Goal: Transaction & Acquisition: Purchase product/service

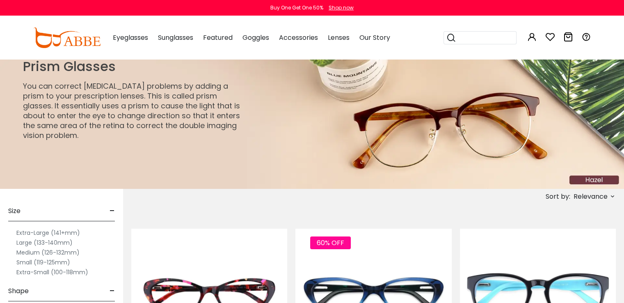
click at [312, 163] on img at bounding box center [312, 124] width 624 height 130
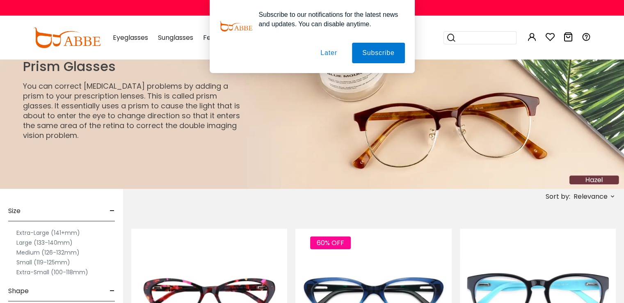
click at [0, 0] on button "Later" at bounding box center [0, 0] width 0 height 0
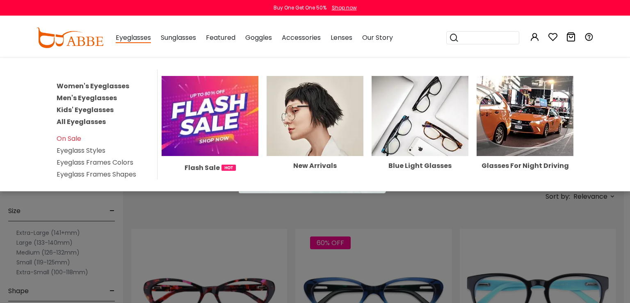
click at [103, 94] on link "Men's Eyeglasses" at bounding box center [87, 97] width 60 height 9
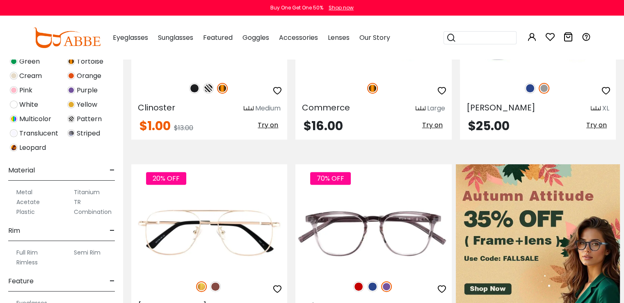
scroll to position [279, 0]
click at [87, 189] on label "Titanium" at bounding box center [87, 191] width 26 height 10
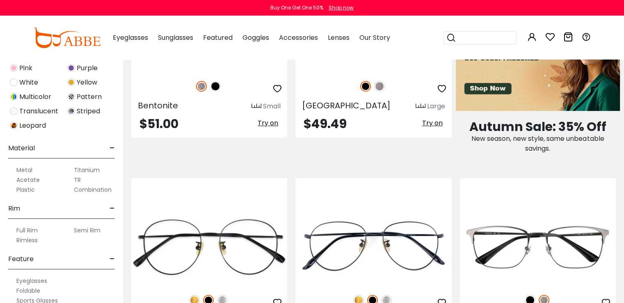
scroll to position [320, 0]
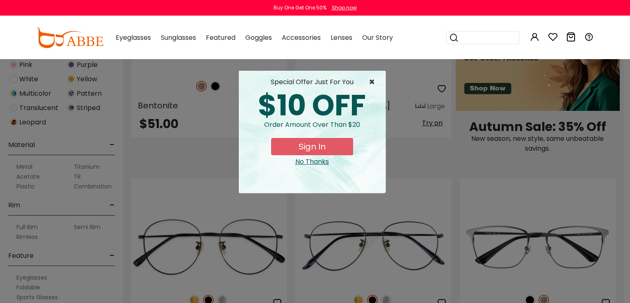
click at [372, 81] on span "×" at bounding box center [374, 82] width 10 height 10
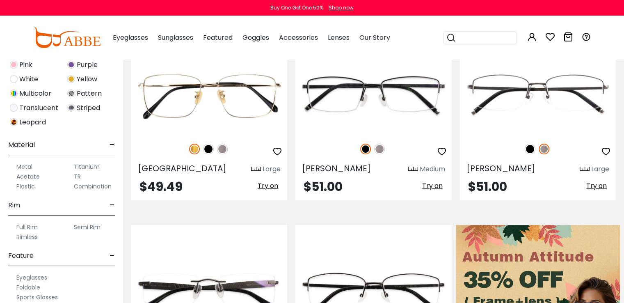
scroll to position [430, 0]
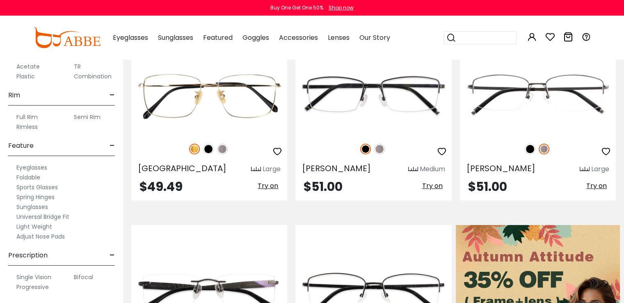
click at [39, 285] on label "Progressive" at bounding box center [32, 287] width 32 height 10
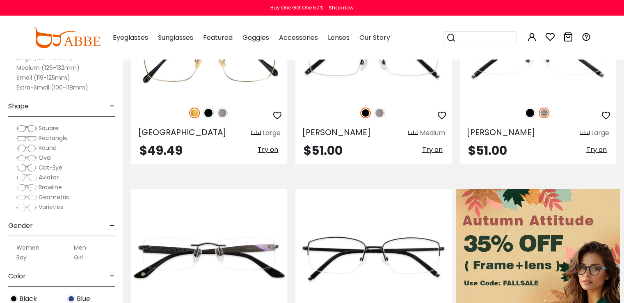
scroll to position [249, 0]
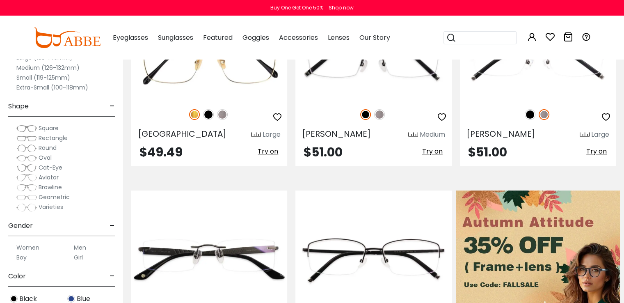
click at [46, 148] on span "Round" at bounding box center [48, 148] width 18 height 8
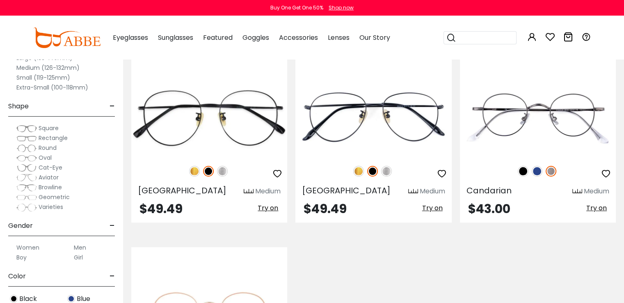
scroll to position [194, 0]
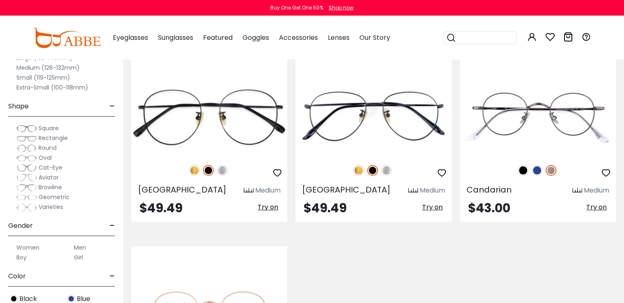
click at [45, 158] on span "Oval" at bounding box center [45, 157] width 13 height 8
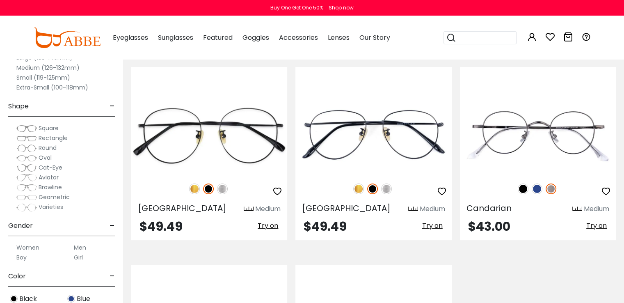
scroll to position [170, 0]
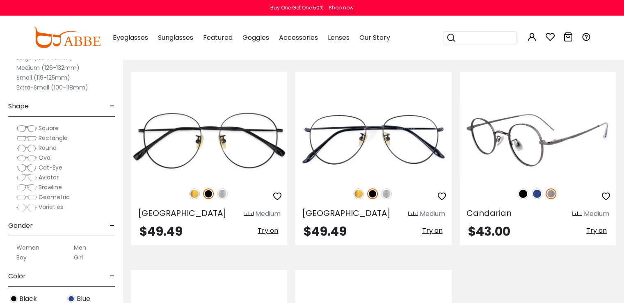
click at [522, 194] on img at bounding box center [522, 193] width 11 height 11
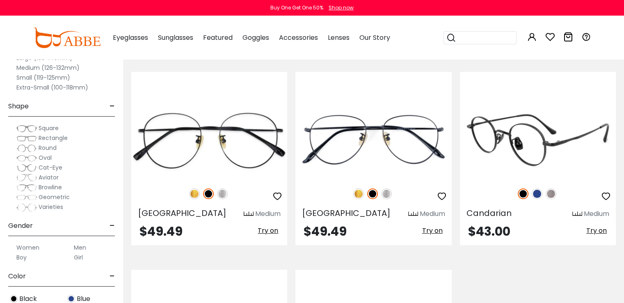
click at [550, 192] on img at bounding box center [550, 193] width 11 height 11
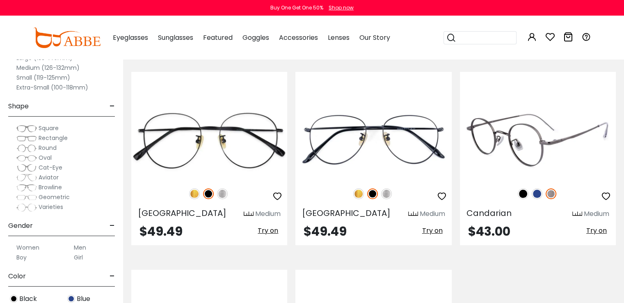
click at [522, 196] on img at bounding box center [522, 193] width 11 height 11
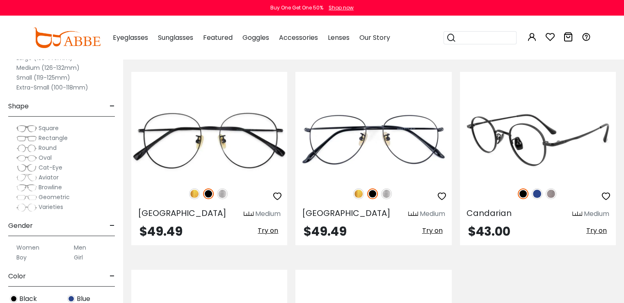
click at [550, 193] on img at bounding box center [550, 193] width 11 height 11
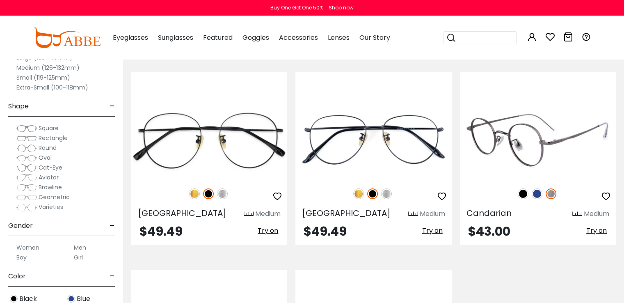
click at [547, 195] on img at bounding box center [550, 193] width 11 height 11
click at [523, 194] on img at bounding box center [522, 193] width 11 height 11
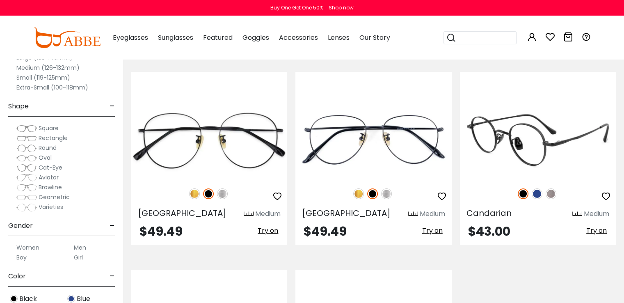
click at [549, 194] on img at bounding box center [550, 193] width 11 height 11
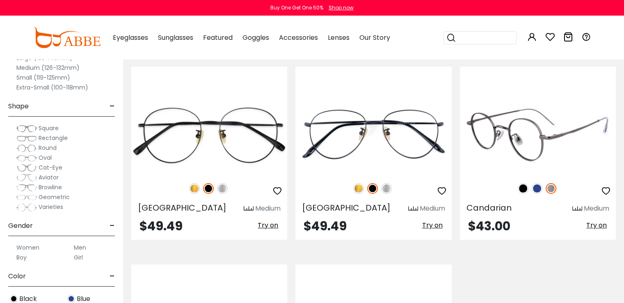
scroll to position [171, 0]
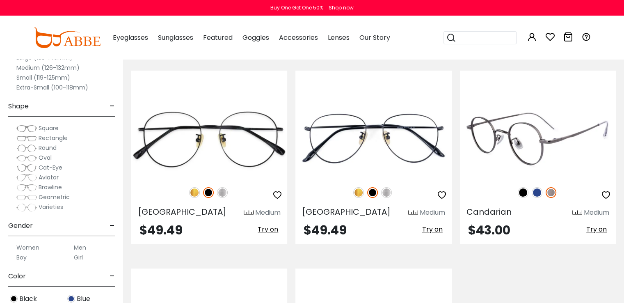
click at [541, 109] on img at bounding box center [538, 139] width 156 height 78
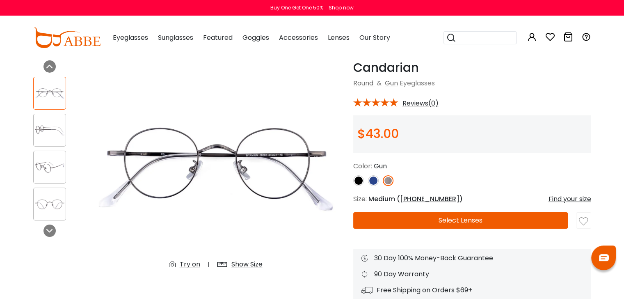
scroll to position [23, 0]
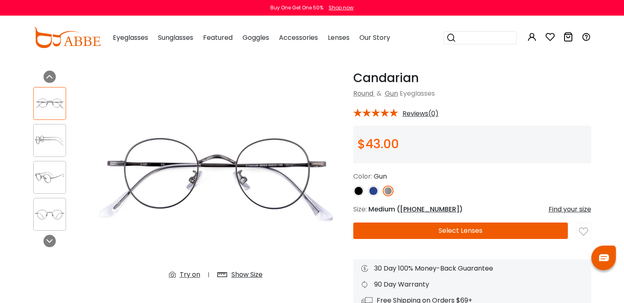
click at [480, 236] on button "Select Lenses" at bounding box center [460, 230] width 215 height 16
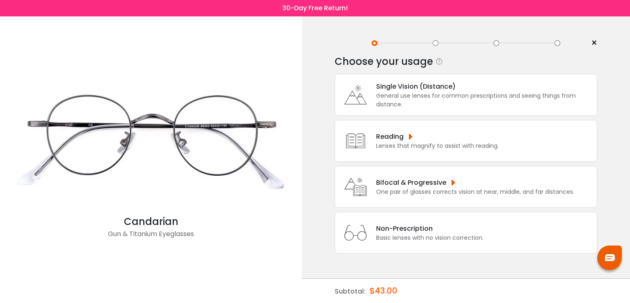
click at [424, 196] on div "One pair of glasses corrects vision at near, middle, and far distances." at bounding box center [475, 191] width 198 height 9
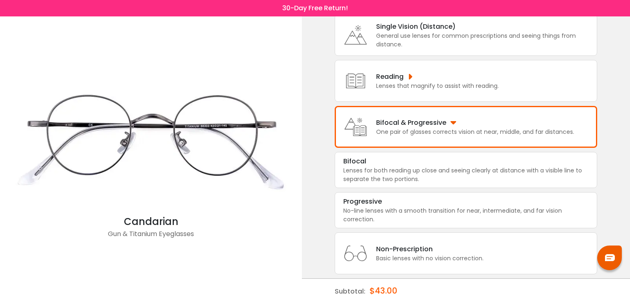
scroll to position [72, 0]
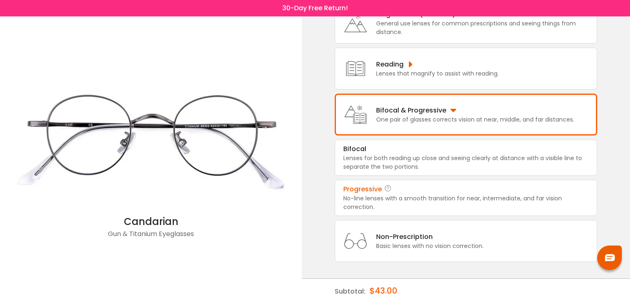
click at [403, 201] on div "No-line lenses with a smooth transition for near, intermediate, and far vision …" at bounding box center [465, 202] width 245 height 17
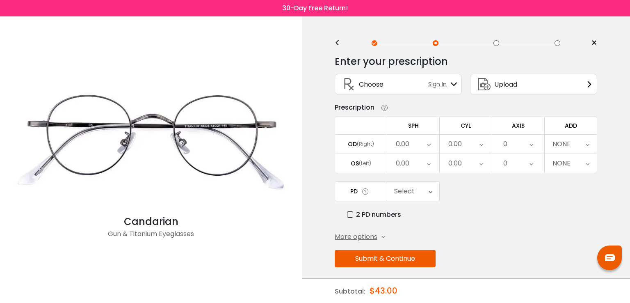
scroll to position [4, 0]
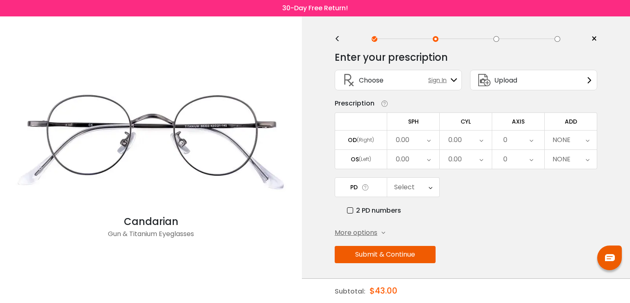
click at [372, 231] on span "More options" at bounding box center [356, 233] width 43 height 10
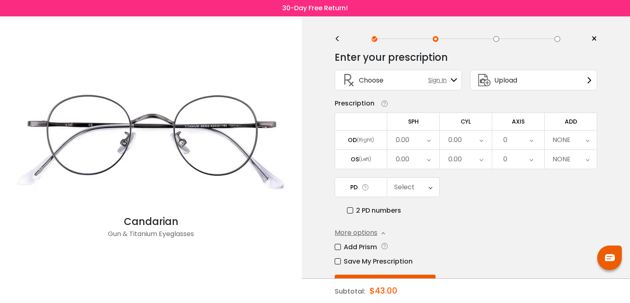
scroll to position [33, 0]
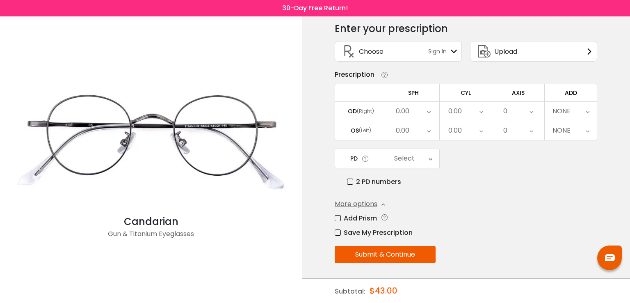
click at [339, 217] on label "Add Prism" at bounding box center [356, 218] width 42 height 10
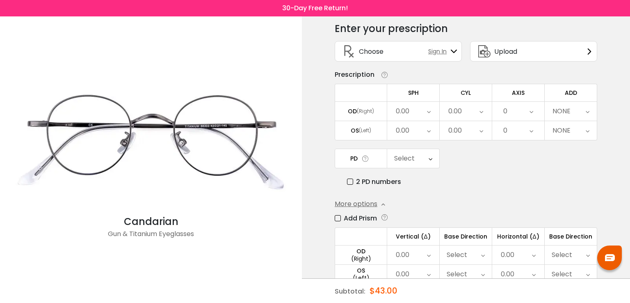
scroll to position [92, 0]
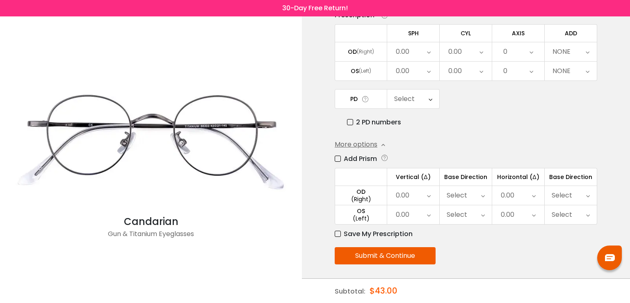
click at [465, 192] on div "Select" at bounding box center [457, 195] width 21 height 16
click at [484, 137] on div "Enter your prescription SPH (Sphere) Lens strength needed to correct your visio…" at bounding box center [466, 131] width 262 height 348
click at [572, 192] on div "Select" at bounding box center [571, 195] width 52 height 19
click at [573, 243] on li "Out" at bounding box center [571, 242] width 52 height 15
click at [579, 210] on div "Select" at bounding box center [571, 214] width 52 height 19
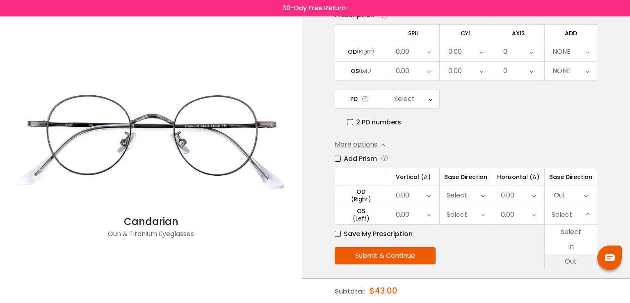
click at [574, 257] on li "Out" at bounding box center [571, 261] width 52 height 15
click at [518, 196] on div "0.00" at bounding box center [518, 195] width 52 height 19
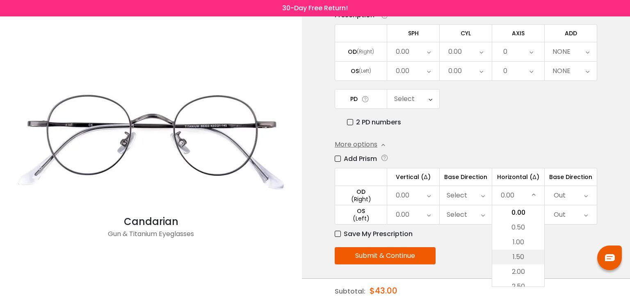
click at [520, 260] on li "1.50" at bounding box center [518, 256] width 52 height 15
click at [526, 211] on div "0.00" at bounding box center [518, 214] width 52 height 19
click at [523, 274] on li "1.50" at bounding box center [517, 268] width 51 height 15
click at [424, 193] on div "0.00" at bounding box center [413, 195] width 52 height 19
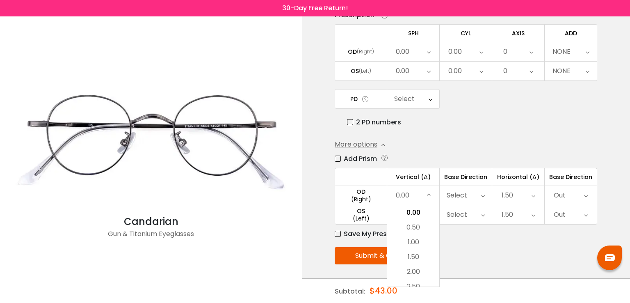
click at [424, 193] on div "0.00" at bounding box center [413, 195] width 52 height 19
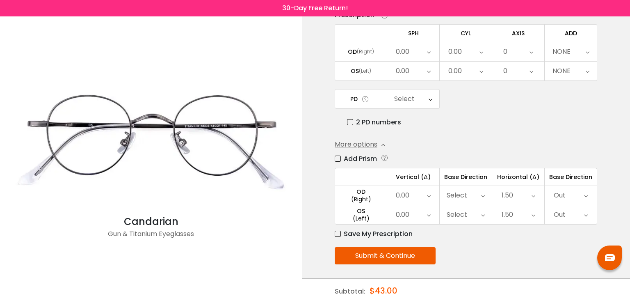
click at [341, 234] on label "Save My Prescription" at bounding box center [374, 233] width 78 height 10
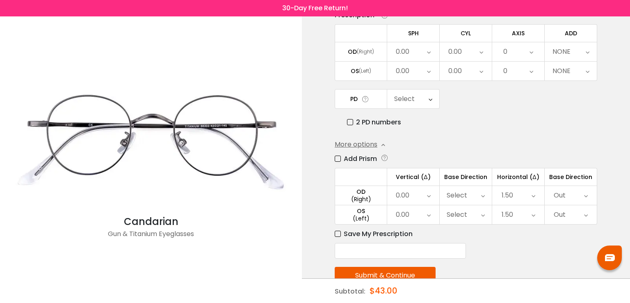
click at [365, 247] on input "text" at bounding box center [400, 251] width 131 height 16
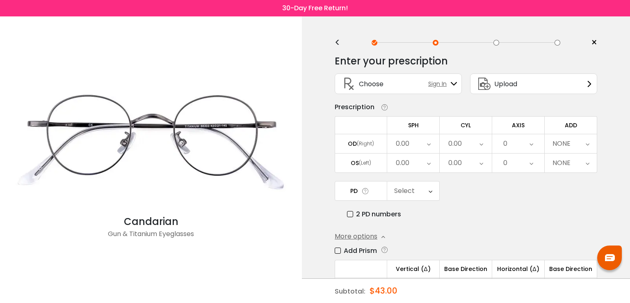
scroll to position [0, 0]
type input "*****"
click at [415, 189] on div "Select" at bounding box center [413, 191] width 52 height 19
click at [410, 257] on li "63" at bounding box center [412, 253] width 51 height 15
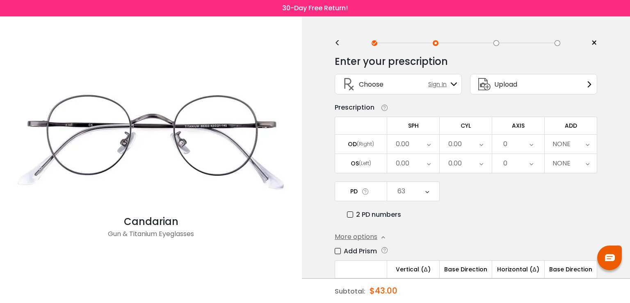
click at [430, 147] on icon at bounding box center [429, 143] width 4 height 19
click at [422, 209] on li "+2.75" at bounding box center [413, 214] width 52 height 15
click at [427, 164] on icon at bounding box center [429, 163] width 4 height 19
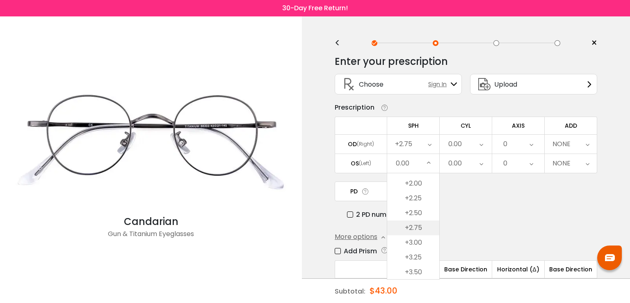
click at [420, 225] on li "+2.75" at bounding box center [413, 227] width 52 height 15
click at [468, 148] on div "0.00" at bounding box center [466, 143] width 52 height 19
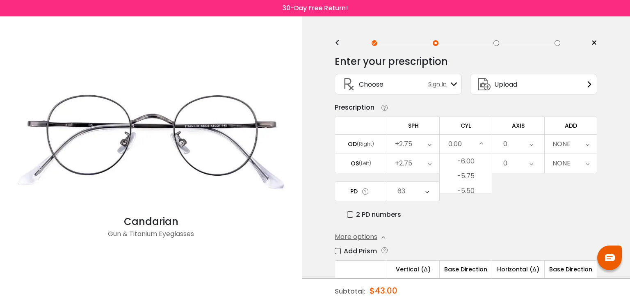
scroll to position [301, 0]
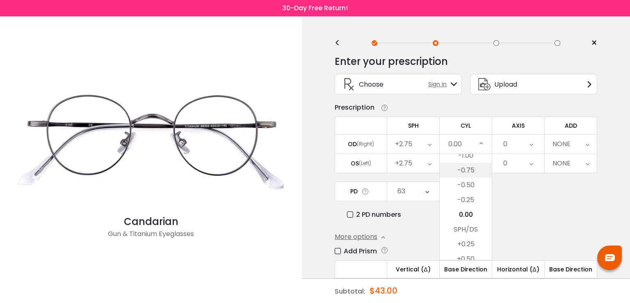
click at [466, 166] on li "-0.75" at bounding box center [466, 170] width 52 height 15
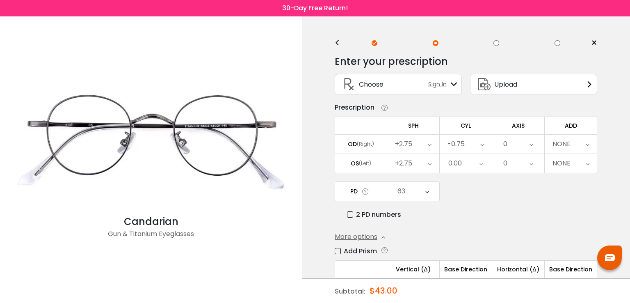
click at [466, 166] on div "0.00" at bounding box center [466, 163] width 52 height 19
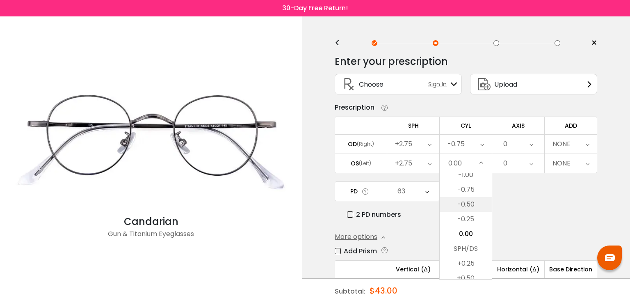
click at [470, 202] on li "-0.50" at bounding box center [466, 204] width 52 height 15
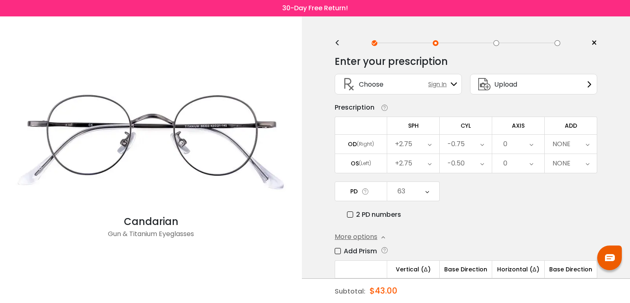
click at [527, 141] on div "0" at bounding box center [518, 143] width 52 height 19
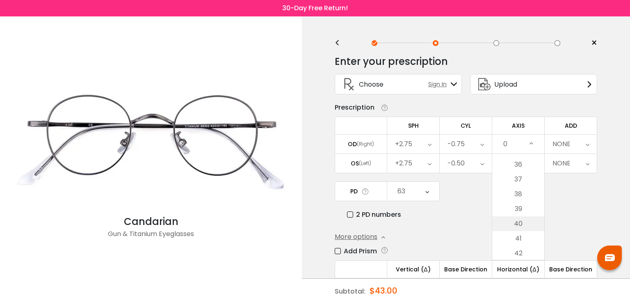
scroll to position [529, 0]
click at [521, 250] on li "42" at bounding box center [518, 251] width 52 height 15
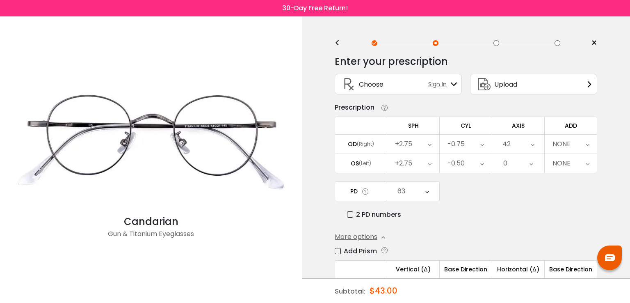
click at [524, 161] on div "0" at bounding box center [518, 163] width 52 height 19
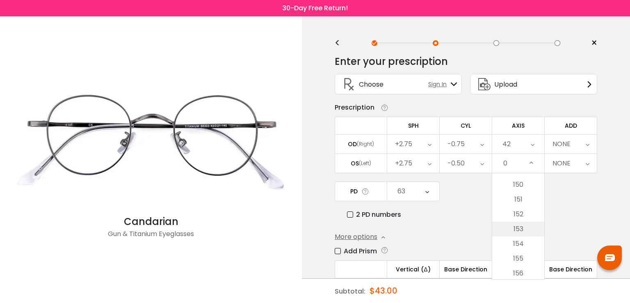
scroll to position [2211, 0]
click at [522, 215] on li "152" at bounding box center [518, 213] width 52 height 15
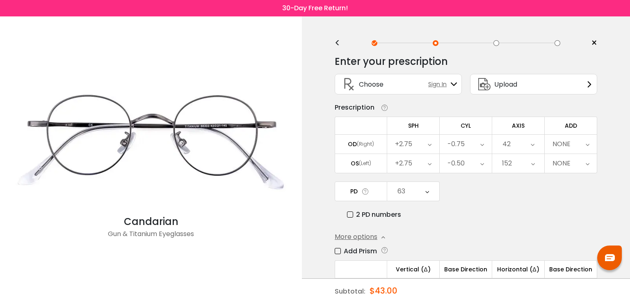
click at [579, 142] on div "NONE" at bounding box center [571, 143] width 52 height 19
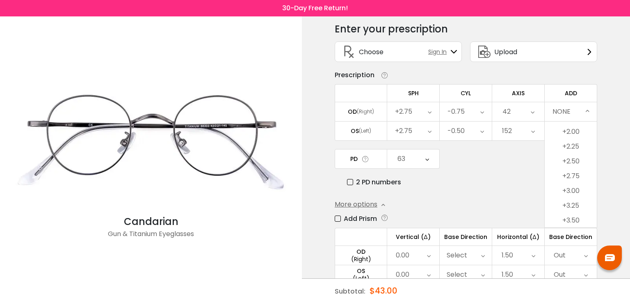
scroll to position [33, 0]
click at [573, 201] on li "+3.25" at bounding box center [571, 205] width 52 height 15
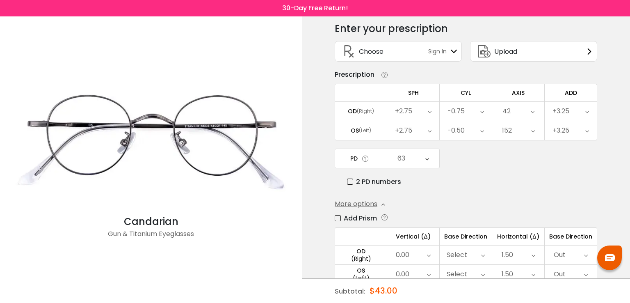
scroll to position [112, 0]
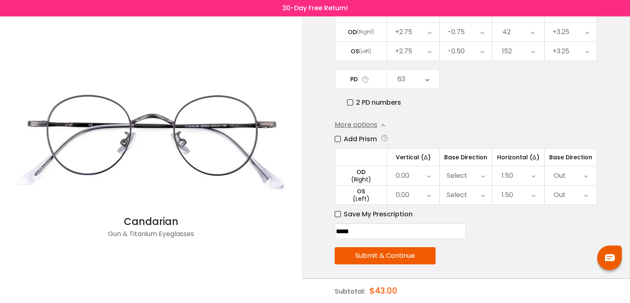
click at [419, 255] on button "Submit & Continue" at bounding box center [385, 255] width 101 height 17
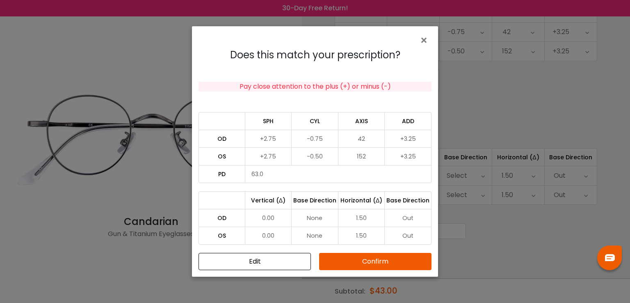
click at [399, 261] on button "Confirm" at bounding box center [375, 261] width 112 height 17
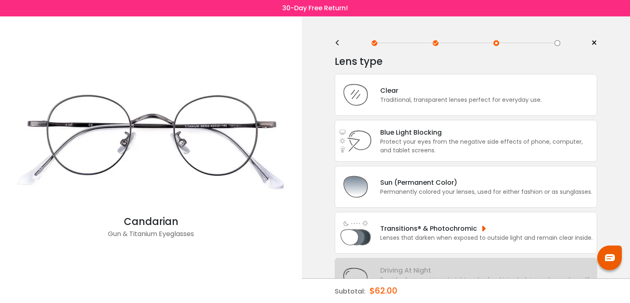
scroll to position [0, 0]
click at [415, 232] on div "Transitions® & Photochromic" at bounding box center [486, 228] width 212 height 10
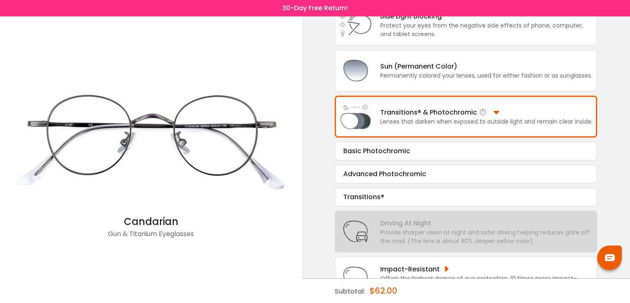
scroll to position [116, 0]
click at [366, 196] on div "Transitions®" at bounding box center [465, 196] width 245 height 10
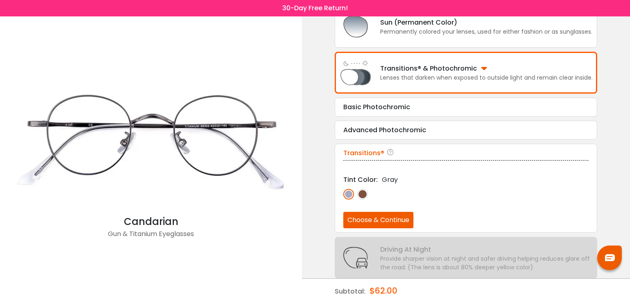
scroll to position [160, 0]
click at [398, 123] on div "Advanced Photochromic Tint Color: Gray Choose & Continue" at bounding box center [466, 130] width 262 height 19
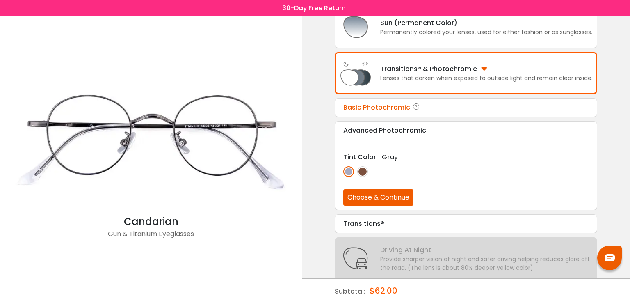
click at [391, 109] on div "Basic Photochromic" at bounding box center [465, 108] width 245 height 10
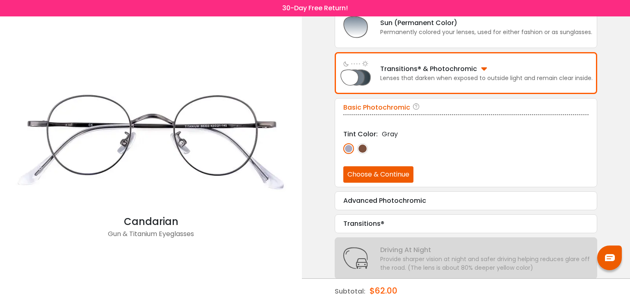
scroll to position [214, 0]
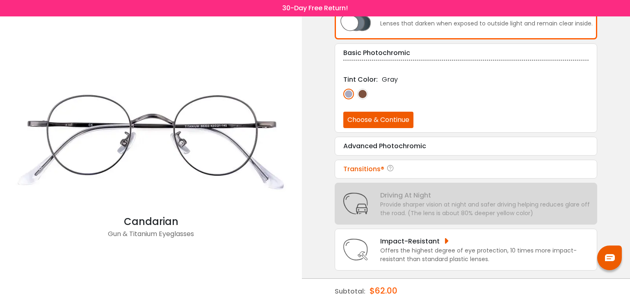
click at [444, 169] on div "Transitions®" at bounding box center [465, 169] width 245 height 10
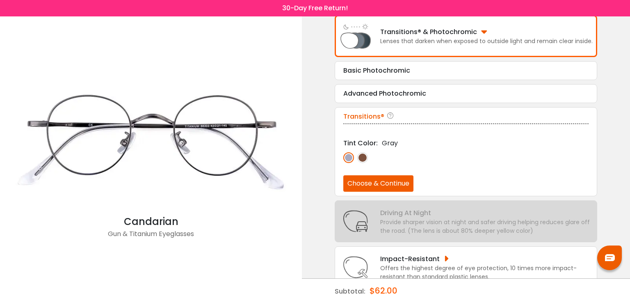
scroll to position [207, 0]
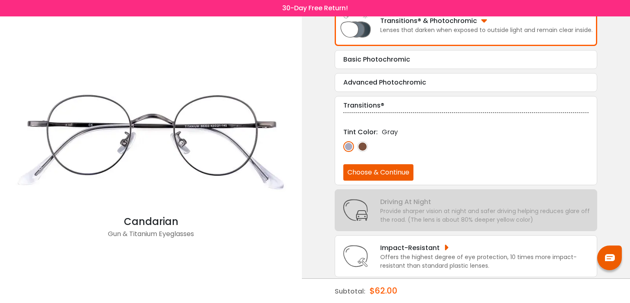
click at [395, 210] on div "Provide sharper vision at night and safer driving helping reduces glare off the…" at bounding box center [486, 215] width 212 height 17
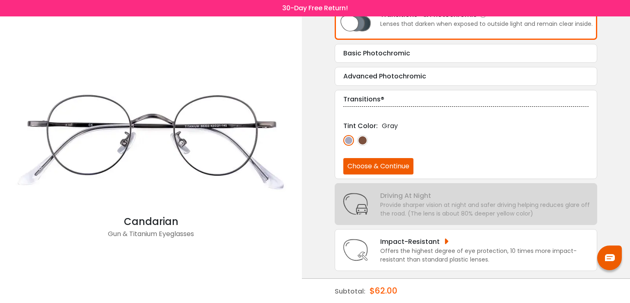
scroll to position [214, 0]
click at [412, 205] on div "Provide sharper vision at night and safer driving helping reduces glare off the…" at bounding box center [486, 208] width 212 height 17
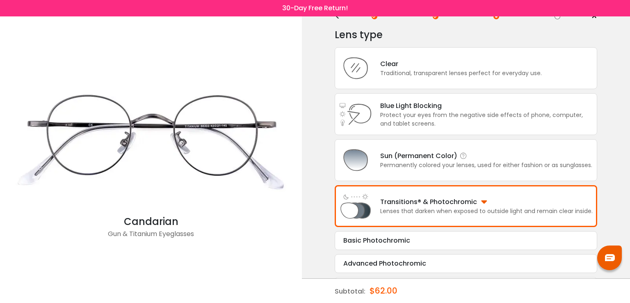
scroll to position [12, 0]
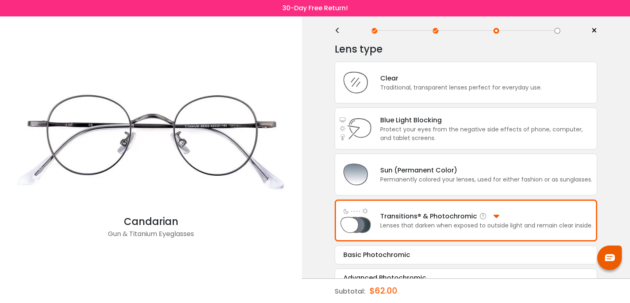
click at [395, 224] on div "Lenses that darken when exposed to outside light and remain clear inside." at bounding box center [486, 225] width 212 height 9
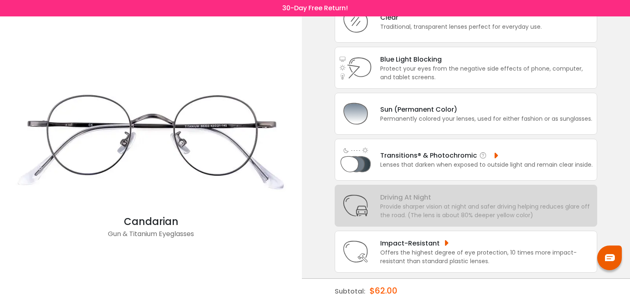
scroll to position [76, 0]
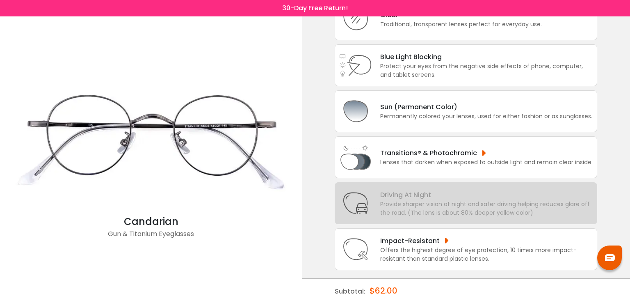
click at [401, 198] on div "Driving At Night" at bounding box center [486, 194] width 212 height 10
click at [402, 75] on div "Protect your eyes from the negative side effects of phone, computer, and tablet…" at bounding box center [486, 70] width 212 height 17
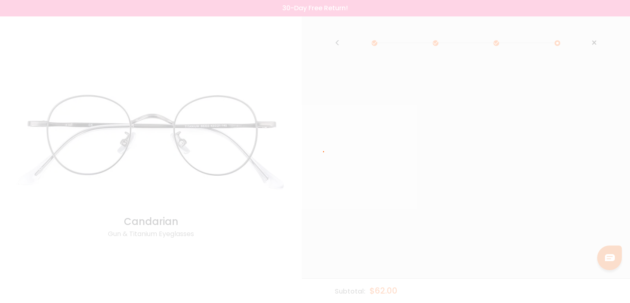
scroll to position [0, 0]
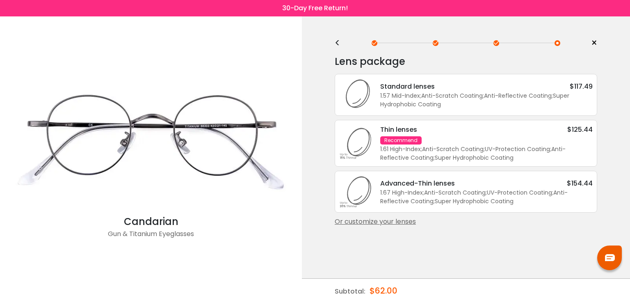
click at [336, 44] on div "<" at bounding box center [341, 43] width 12 height 7
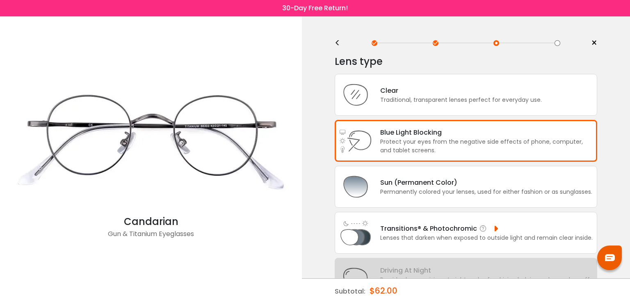
click at [415, 242] on div "Transitions® & Photochromic Lenses that darken when exposed to outside light an…" at bounding box center [466, 233] width 262 height 42
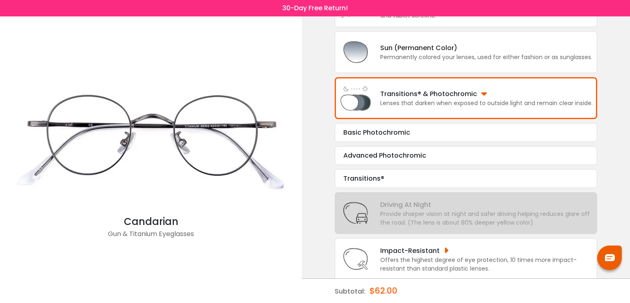
scroll to position [134, 0]
click at [385, 133] on div "Basic Photochromic" at bounding box center [465, 133] width 245 height 10
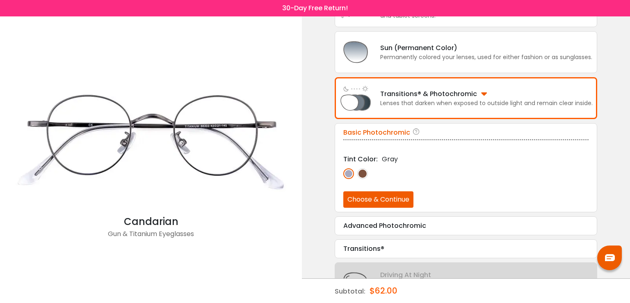
click at [381, 199] on button "Choose & Continue" at bounding box center [378, 199] width 70 height 16
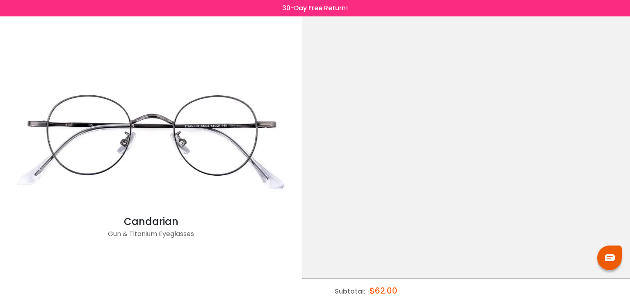
scroll to position [0, 0]
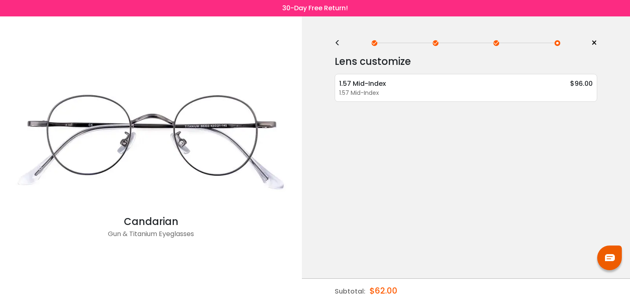
click at [336, 43] on div "<" at bounding box center [341, 43] width 12 height 7
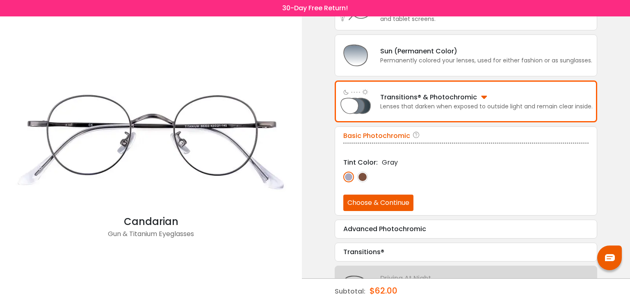
scroll to position [133, 0]
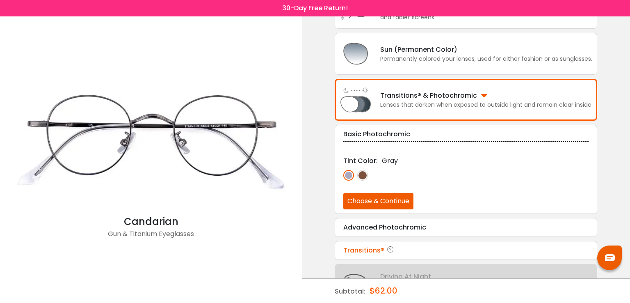
click at [375, 245] on div "Transitions®" at bounding box center [465, 250] width 245 height 10
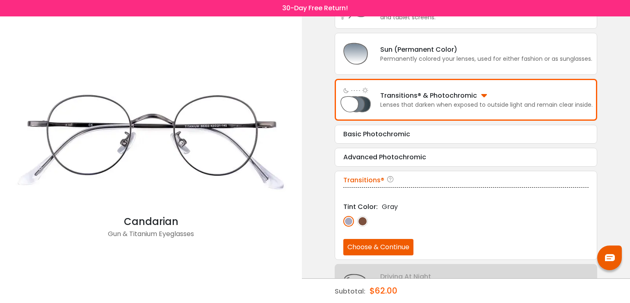
click at [372, 248] on button "Choose & Continue" at bounding box center [378, 247] width 70 height 16
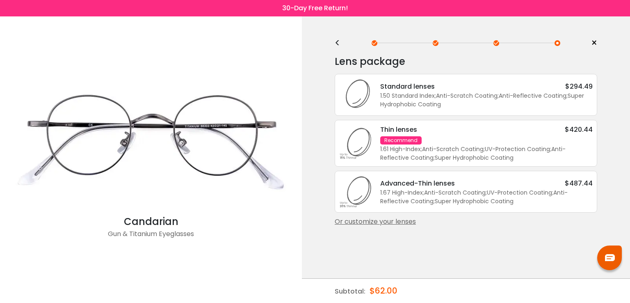
scroll to position [0, 0]
click at [335, 44] on div "<" at bounding box center [341, 43] width 12 height 7
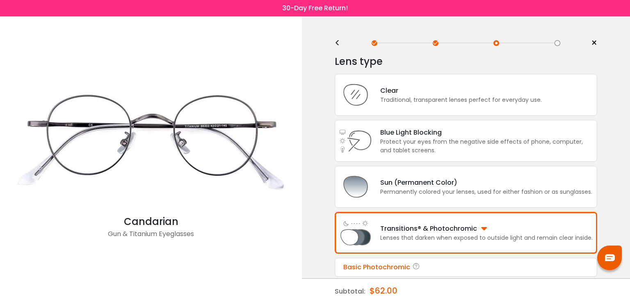
click at [440, 264] on div "Basic Photochromic" at bounding box center [465, 267] width 245 height 10
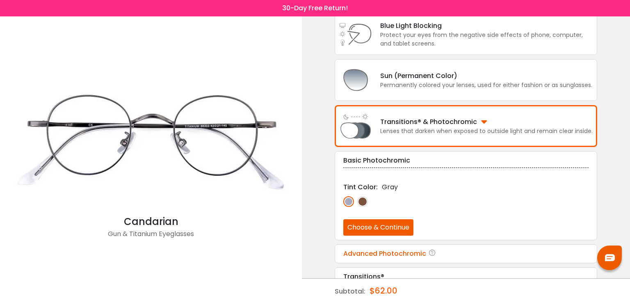
scroll to position [118, 0]
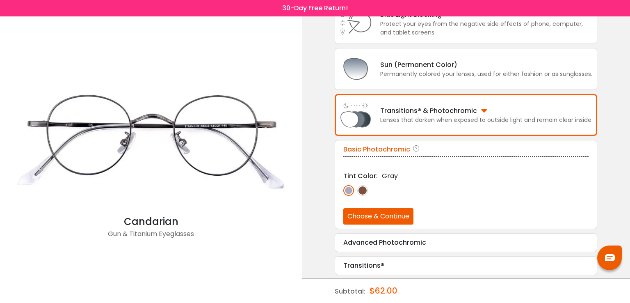
click at [392, 217] on button "Choose & Continue" at bounding box center [378, 216] width 70 height 16
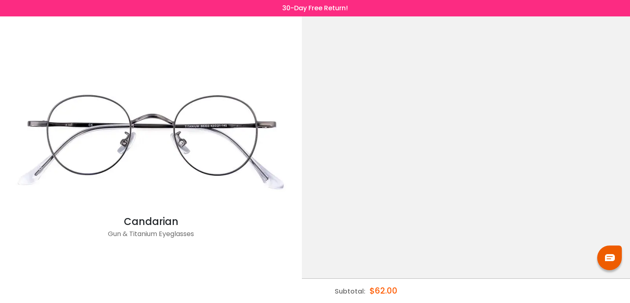
scroll to position [0, 0]
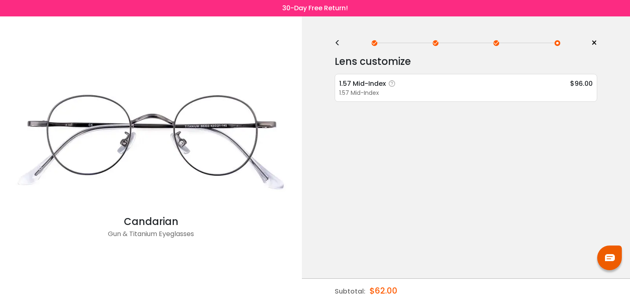
click at [495, 85] on div "1.57 Mid-Index $96.00" at bounding box center [465, 83] width 253 height 10
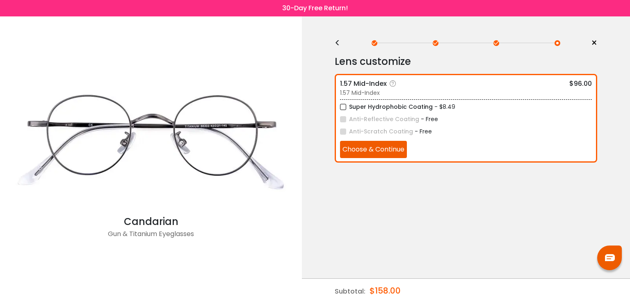
click at [344, 105] on label "Super Hydrophobic Coating" at bounding box center [386, 107] width 93 height 10
click at [375, 150] on button "Choose & Continue" at bounding box center [373, 149] width 67 height 17
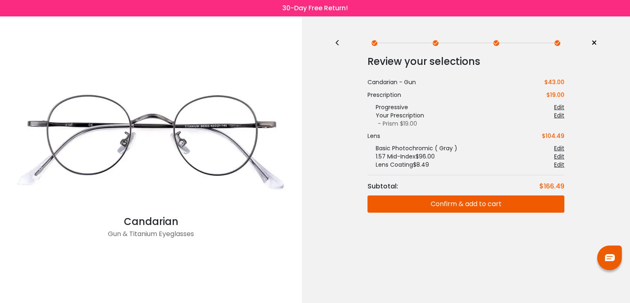
click at [519, 207] on button "Confirm & add to cart" at bounding box center [465, 203] width 197 height 17
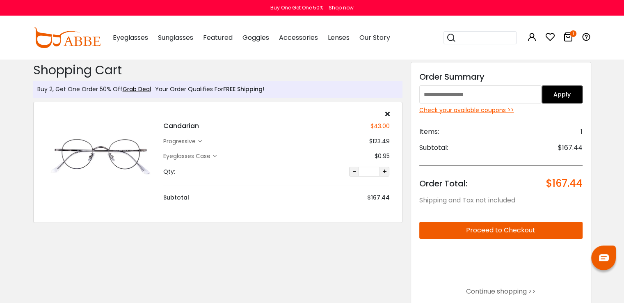
click at [201, 143] on div "progressive" at bounding box center [182, 141] width 39 height 9
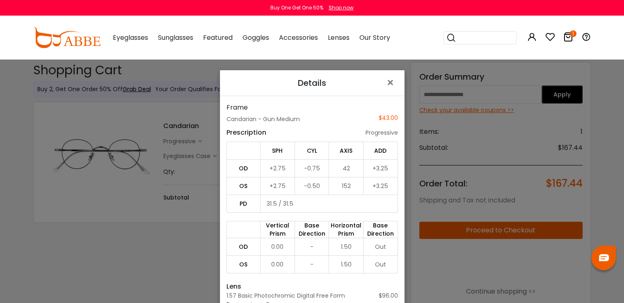
scroll to position [75, 0]
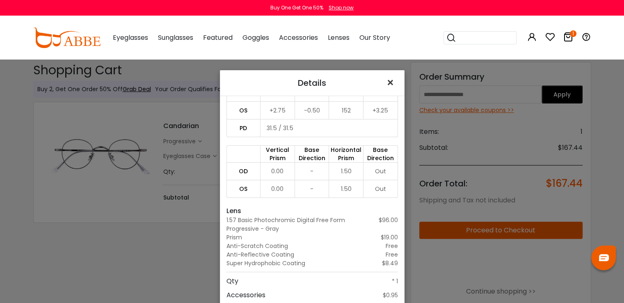
click at [386, 84] on span "×" at bounding box center [392, 83] width 12 height 18
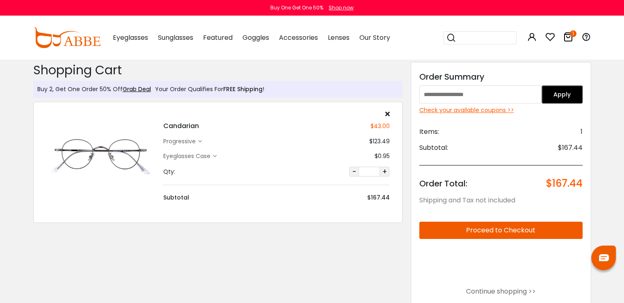
click at [480, 236] on button "Proceed to Checkout" at bounding box center [500, 229] width 163 height 17
